Goal: Transaction & Acquisition: Purchase product/service

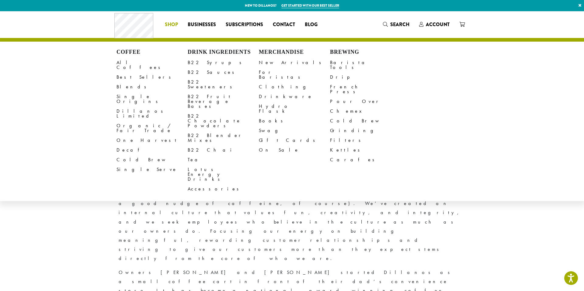
click at [175, 24] on li "Coffee All Coffees Best Sellers Blends Single Origins Dillanos Limited Organic …" at bounding box center [171, 25] width 23 height 10
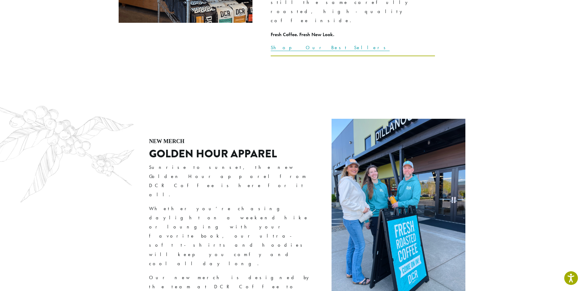
scroll to position [1027, 0]
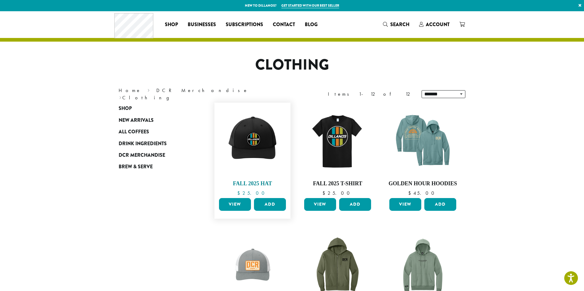
click at [246, 138] on img at bounding box center [252, 141] width 70 height 70
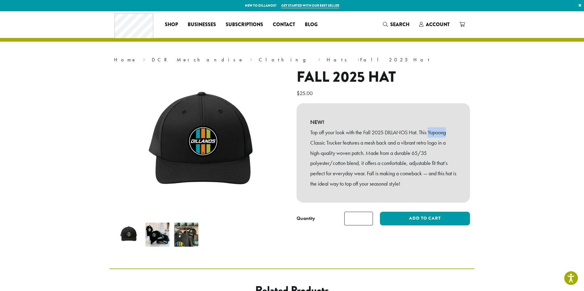
drag, startPoint x: 431, startPoint y: 133, endPoint x: 452, endPoint y: 131, distance: 21.0
click at [452, 131] on p "Top off your look with the Fall 2025 DILLANOS Hat. This Yupoong Classic Trucker…" at bounding box center [383, 158] width 146 height 62
copy p "Yupoong"
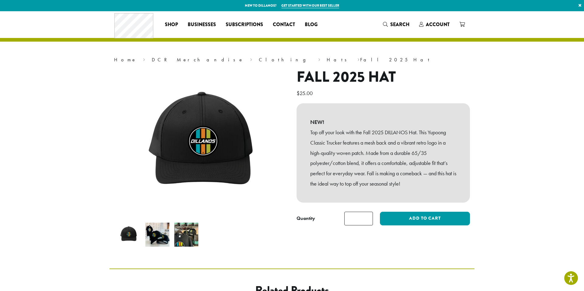
click at [525, 115] on section "Home › DCR Merchandise › Clothing › Hats › Fall 2025 Hat Fall 2025 Hat $ 25.00 …" at bounding box center [292, 140] width 584 height 258
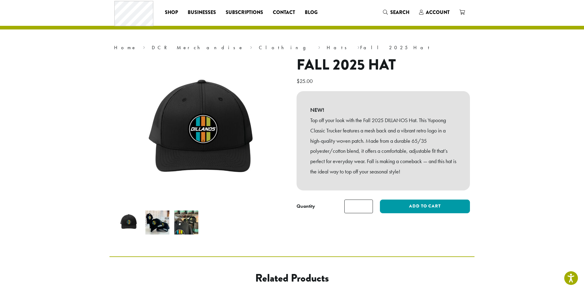
scroll to position [10, 0]
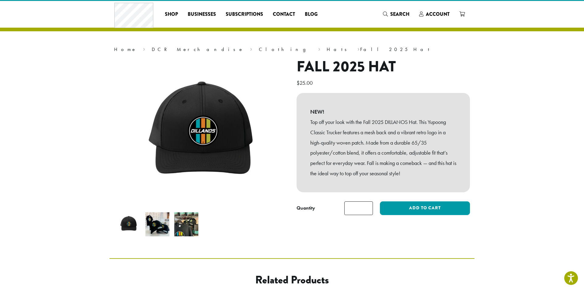
click at [364, 112] on b "NEW!" at bounding box center [383, 112] width 146 height 10
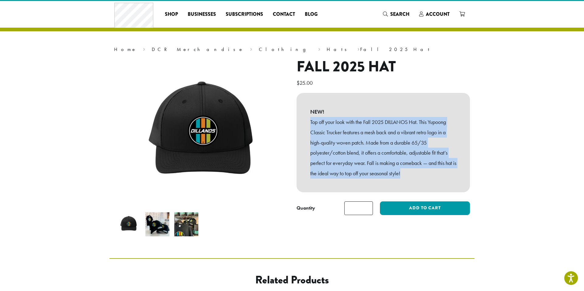
drag, startPoint x: 310, startPoint y: 123, endPoint x: 443, endPoint y: 178, distance: 144.3
click at [443, 178] on p "Top off your look with the Fall 2025 DILLANOS Hat. This Yupoong Classic Trucker…" at bounding box center [383, 148] width 146 height 62
copy p "Top off your look with the Fall 2025 DILLANOS Hat. This Yupoong Classic Trucker…"
